Goal: Transaction & Acquisition: Purchase product/service

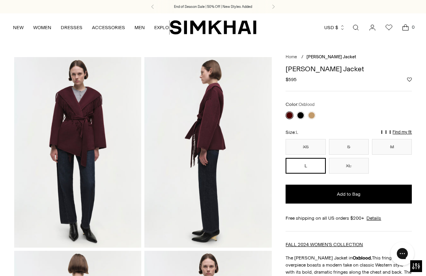
click at [303, 117] on link at bounding box center [301, 116] width 8 height 8
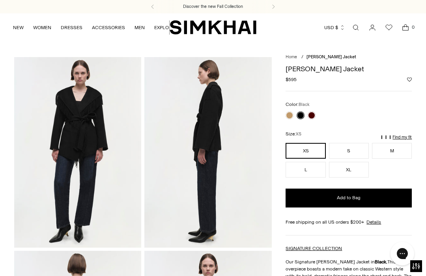
click at [311, 118] on link at bounding box center [312, 116] width 8 height 8
